Goal: Check status: Check status

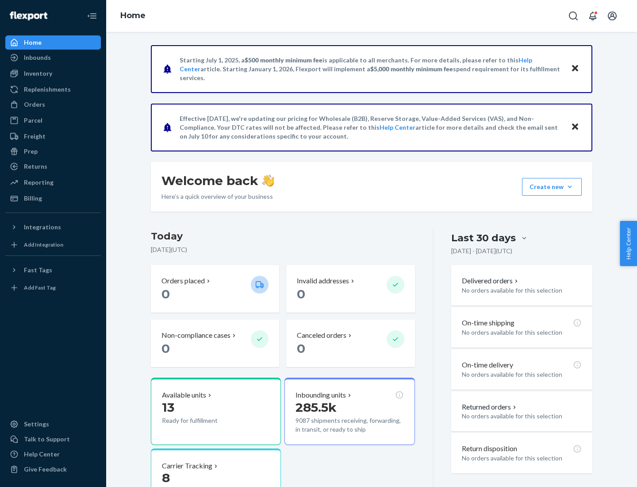
click at [570, 187] on button "Create new Create new inbound Create new order Create new product" at bounding box center [552, 187] width 60 height 18
click at [37, 58] on div "Inbounds" at bounding box center [37, 57] width 27 height 9
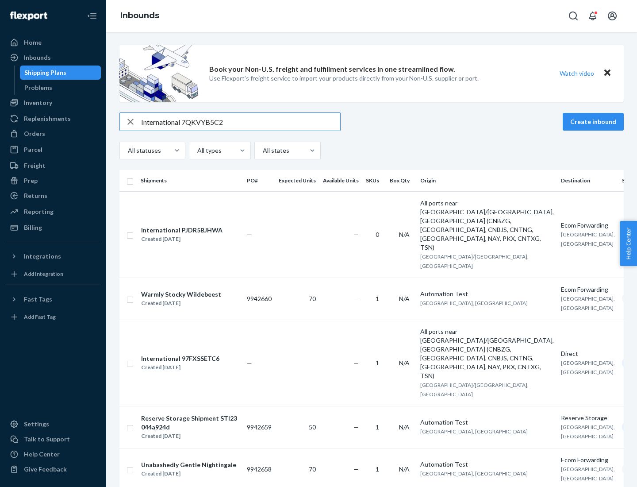
type input "International 7QKVYB5C29"
click at [196, 235] on div "Created [DATE]" at bounding box center [181, 239] width 81 height 9
